Goal: Transaction & Acquisition: Purchase product/service

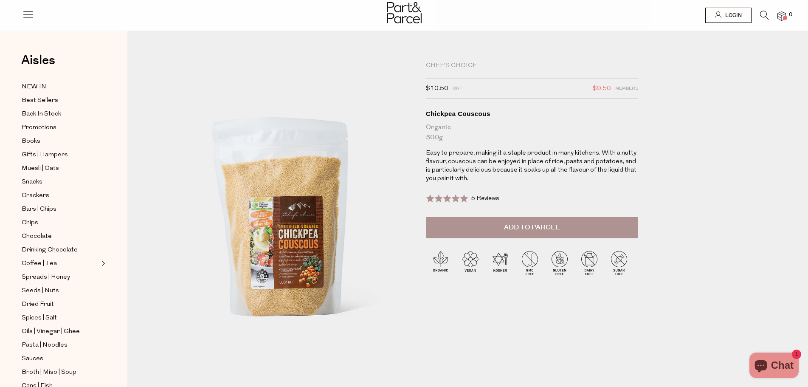
click at [304, 213] on img at bounding box center [283, 218] width 260 height 307
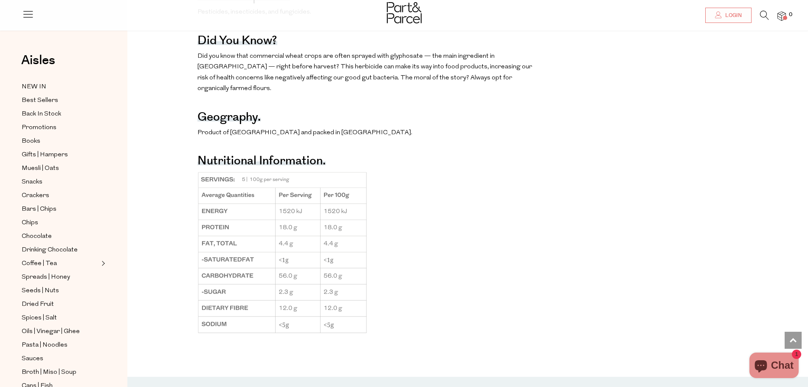
scroll to position [509, 0]
